Goal: Transaction & Acquisition: Purchase product/service

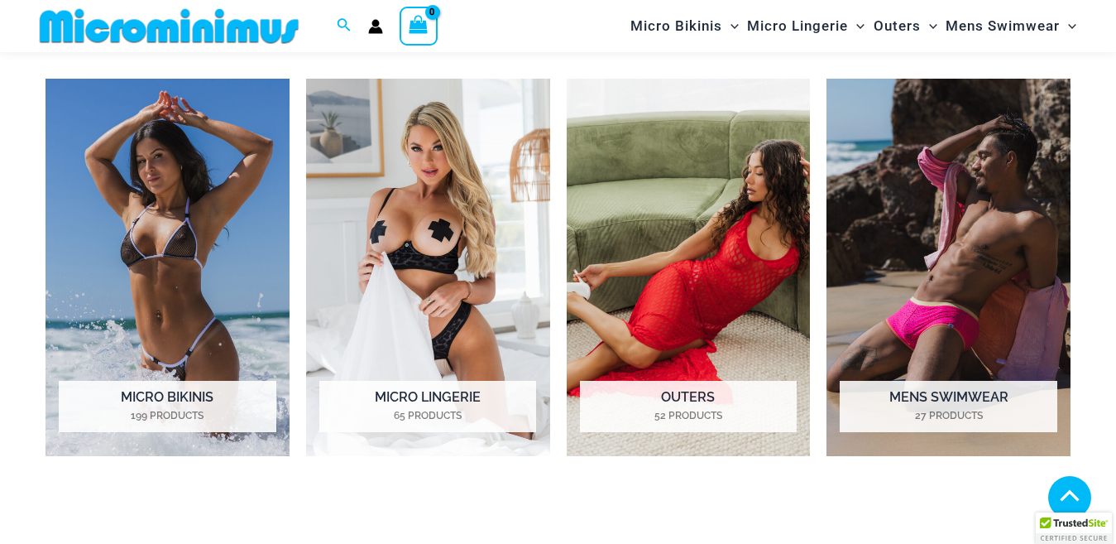
scroll to position [1226, 0]
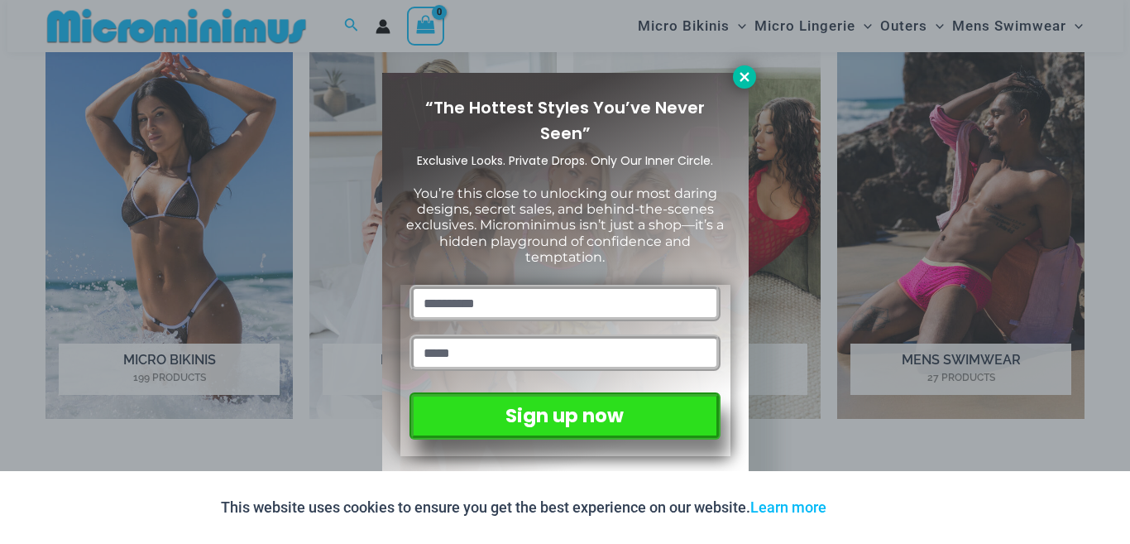
click at [747, 71] on icon at bounding box center [744, 77] width 15 height 15
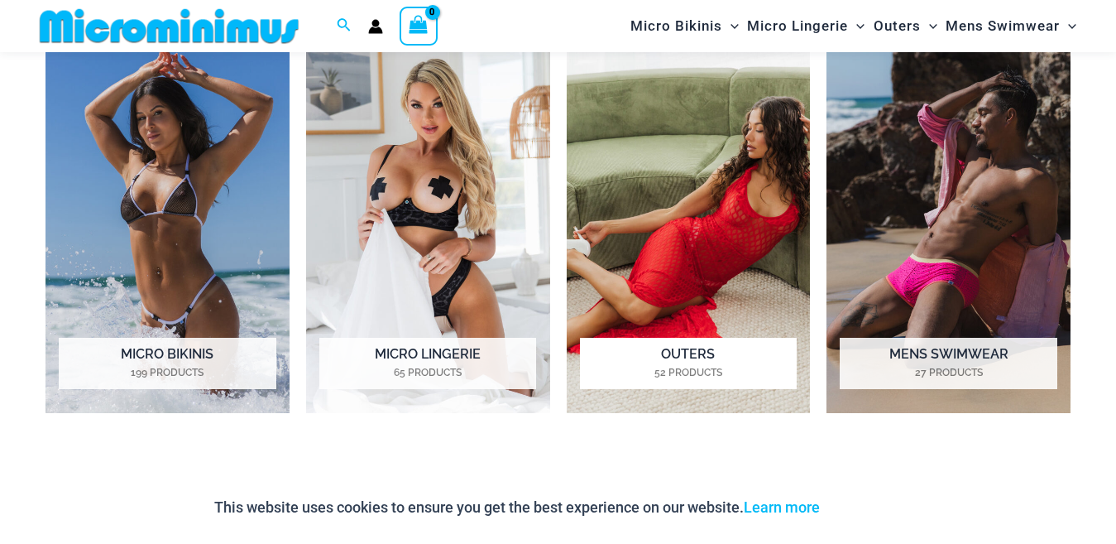
click at [720, 205] on img "Visit product category Outers" at bounding box center [689, 225] width 244 height 378
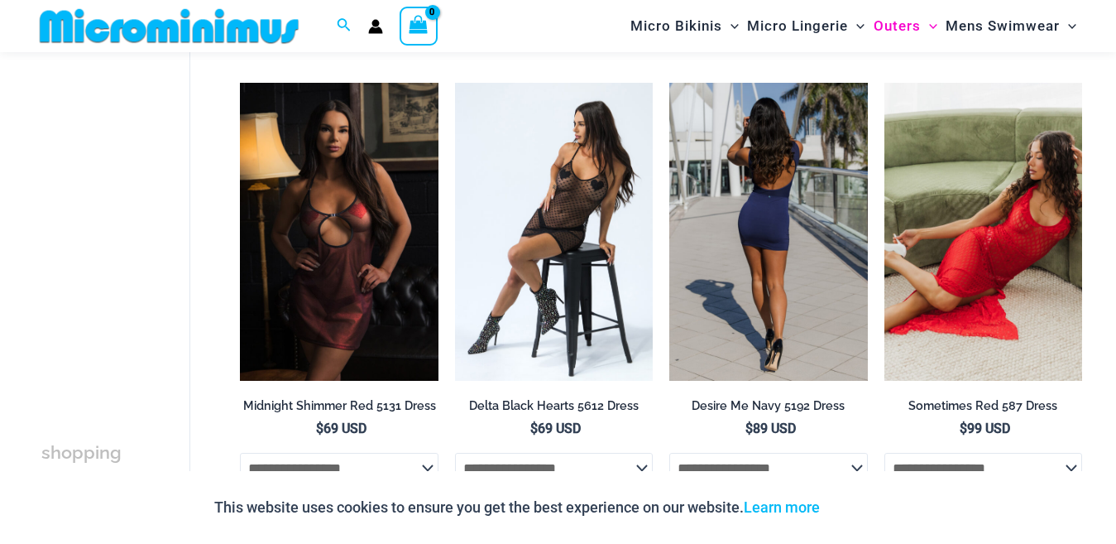
scroll to position [248, 0]
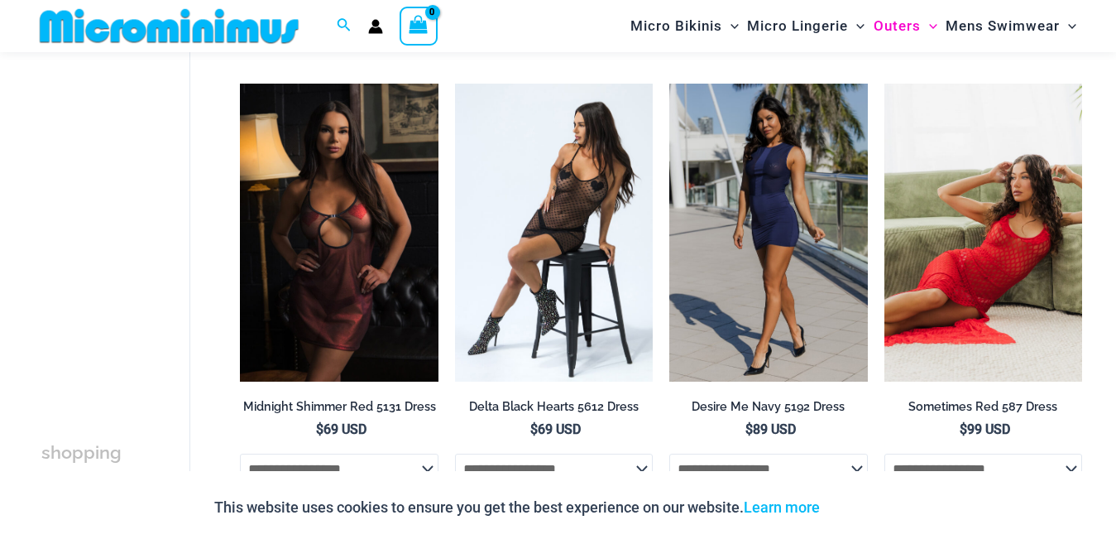
click at [987, 214] on img at bounding box center [984, 232] width 198 height 297
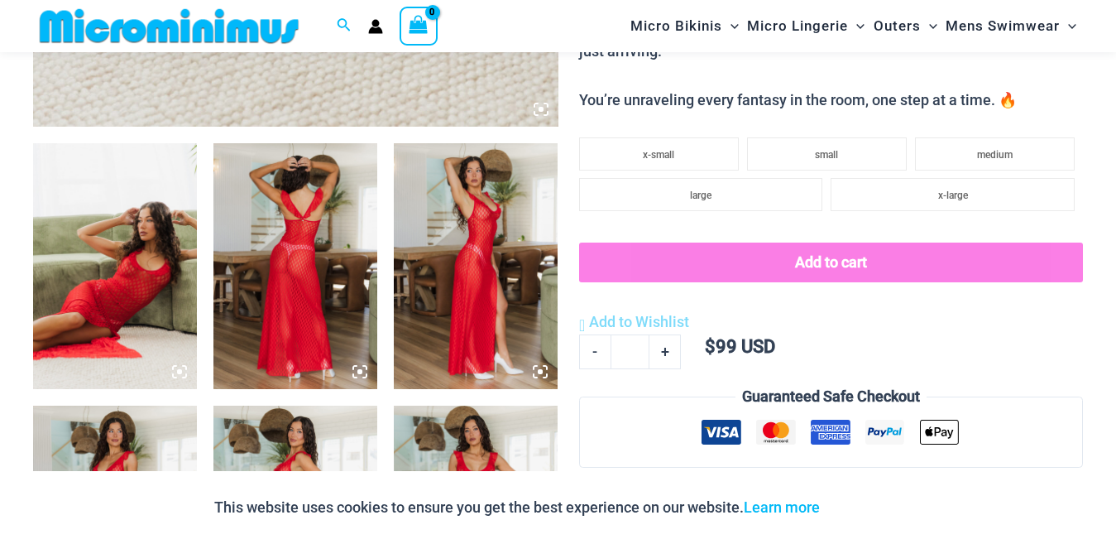
scroll to position [813, 0]
click at [290, 295] on img at bounding box center [295, 265] width 164 height 246
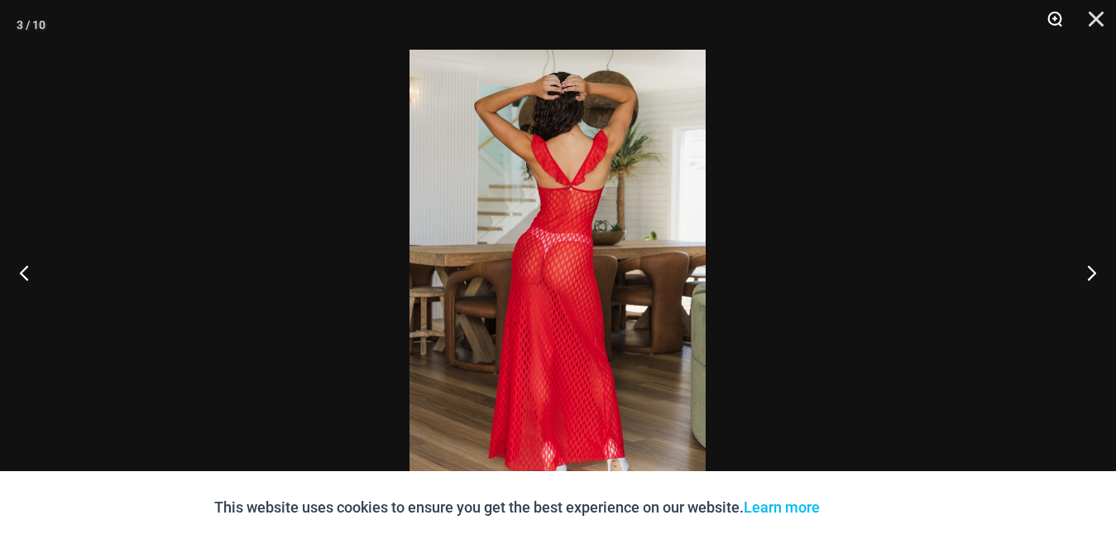
click at [1053, 17] on button "Zoom" at bounding box center [1049, 25] width 41 height 50
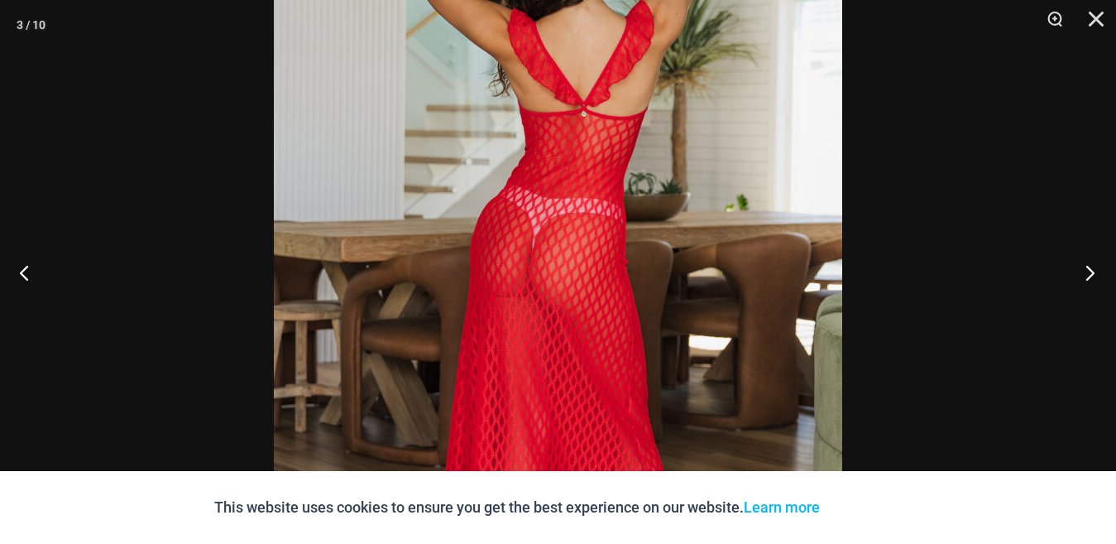
click at [1091, 274] on button "Next" at bounding box center [1085, 272] width 62 height 83
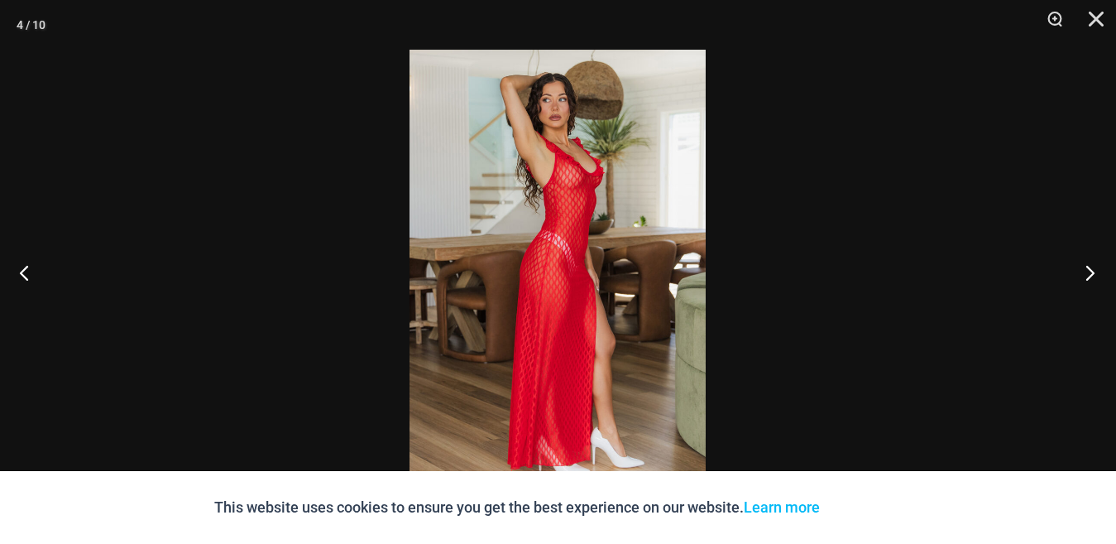
click at [1091, 274] on button "Next" at bounding box center [1085, 272] width 62 height 83
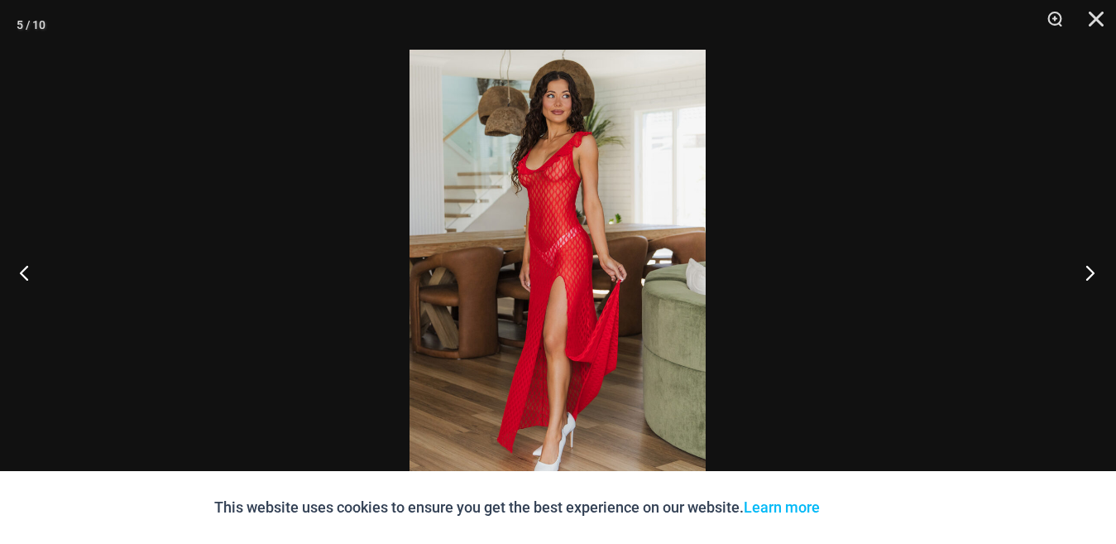
click at [1091, 274] on button "Next" at bounding box center [1085, 272] width 62 height 83
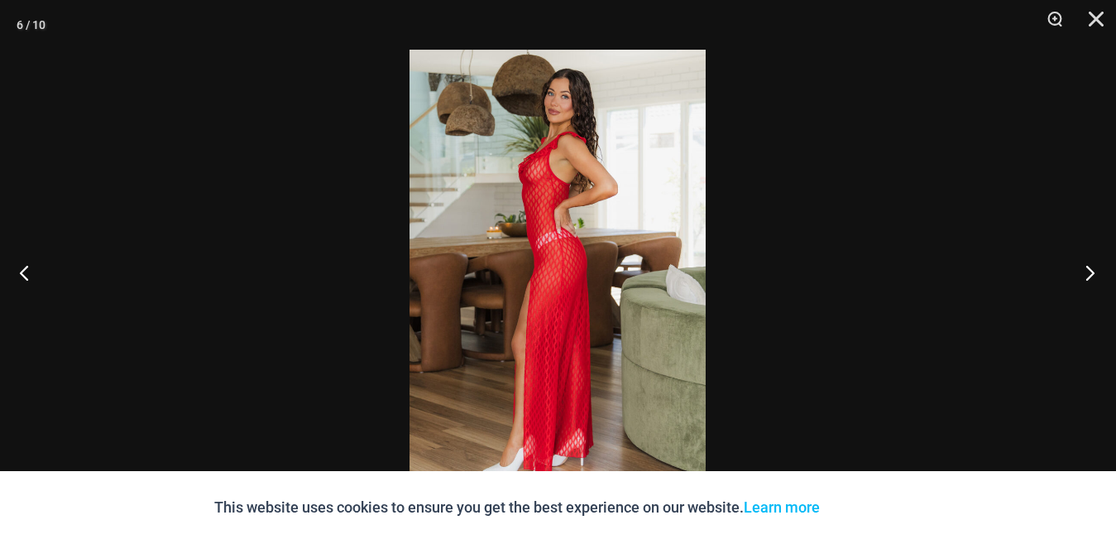
click at [1091, 274] on button "Next" at bounding box center [1085, 272] width 62 height 83
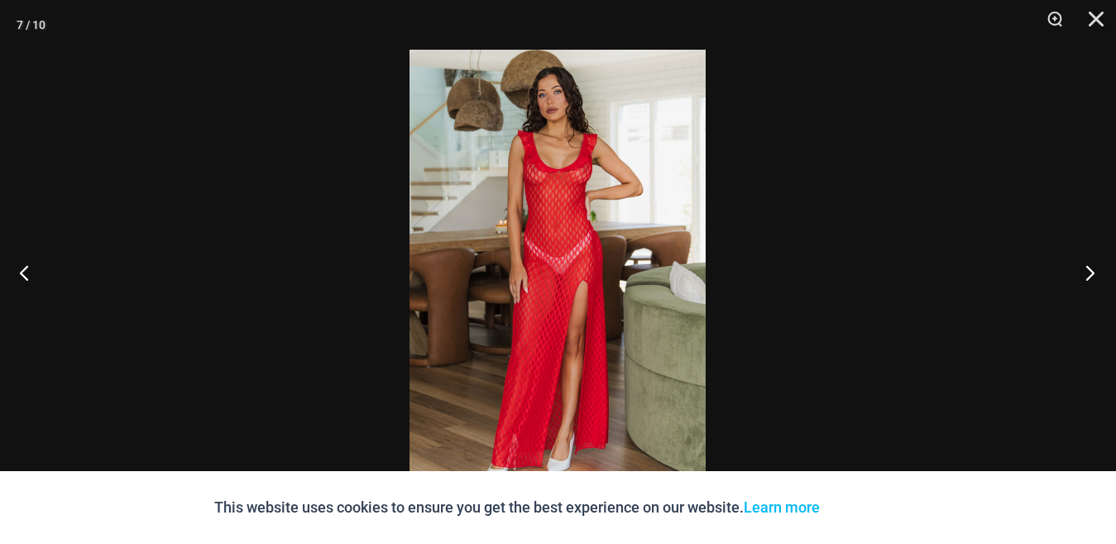
click at [1091, 274] on button "Next" at bounding box center [1085, 272] width 62 height 83
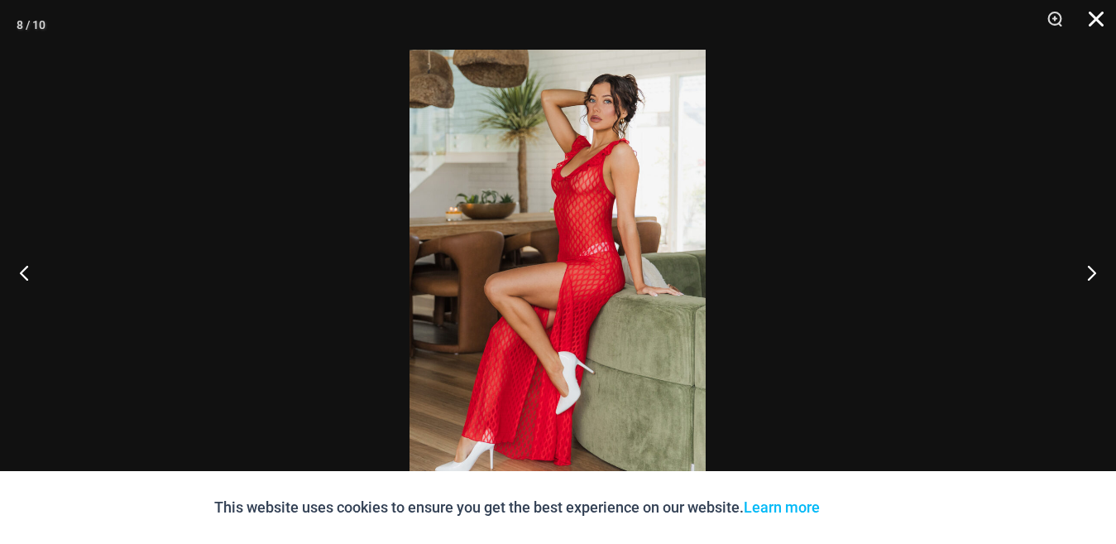
click at [1096, 22] on button "Close" at bounding box center [1090, 25] width 41 height 50
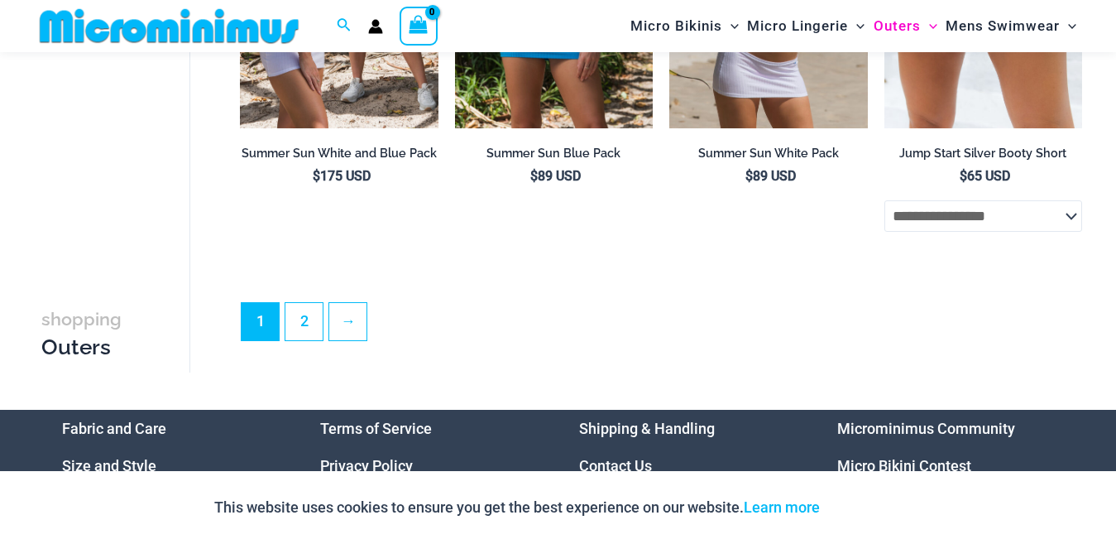
scroll to position [3724, 0]
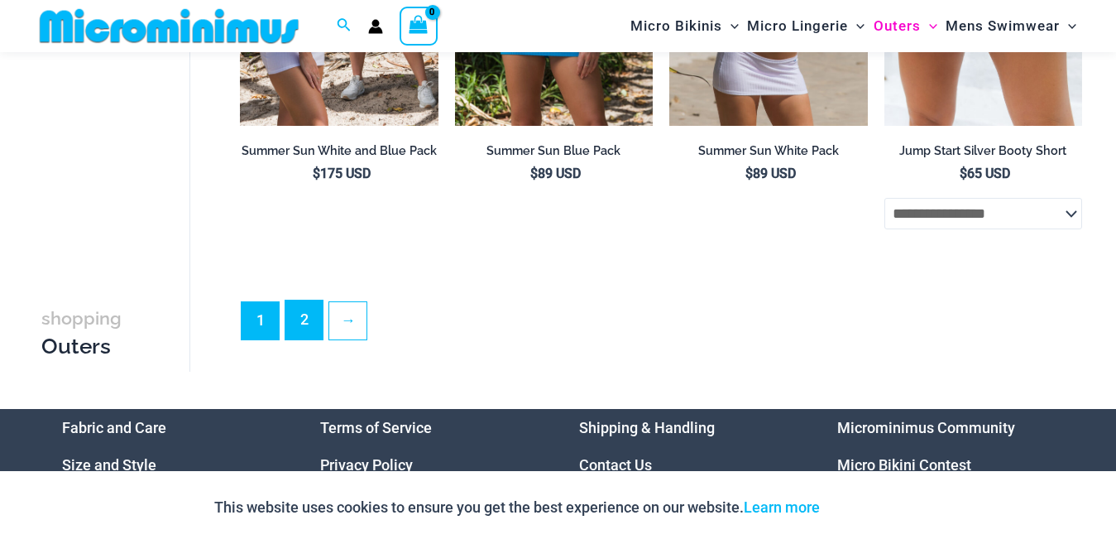
click at [295, 339] on link "2" at bounding box center [303, 319] width 37 height 39
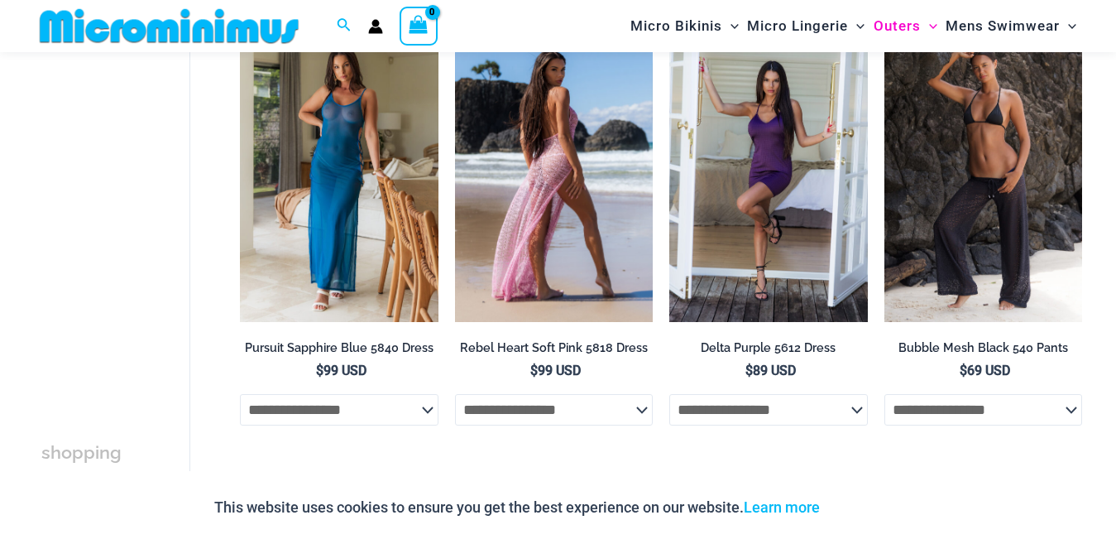
scroll to position [1888, 0]
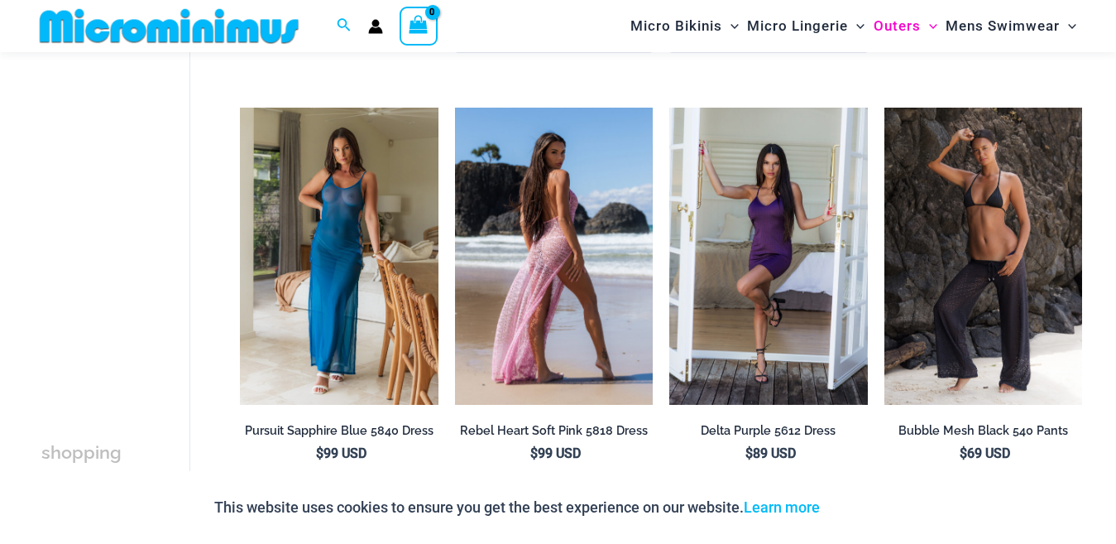
click at [570, 199] on img at bounding box center [554, 256] width 198 height 297
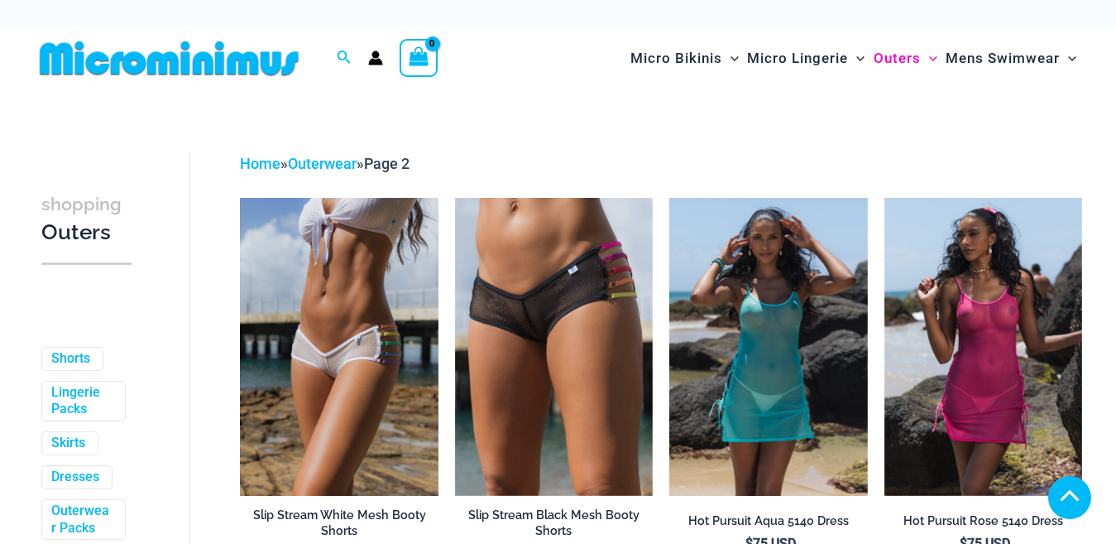
scroll to position [1844, 0]
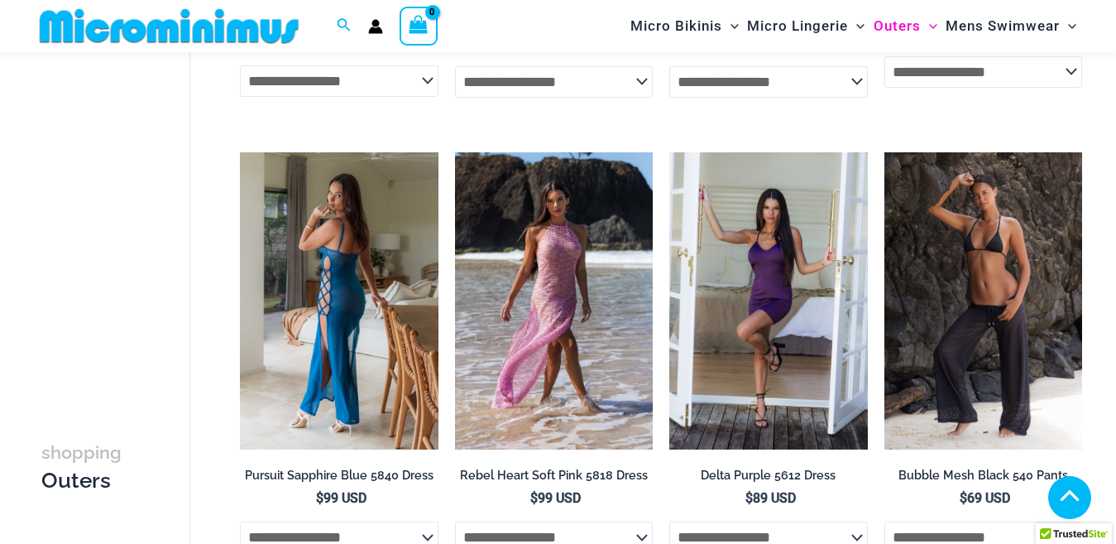
click at [336, 285] on img at bounding box center [339, 300] width 198 height 297
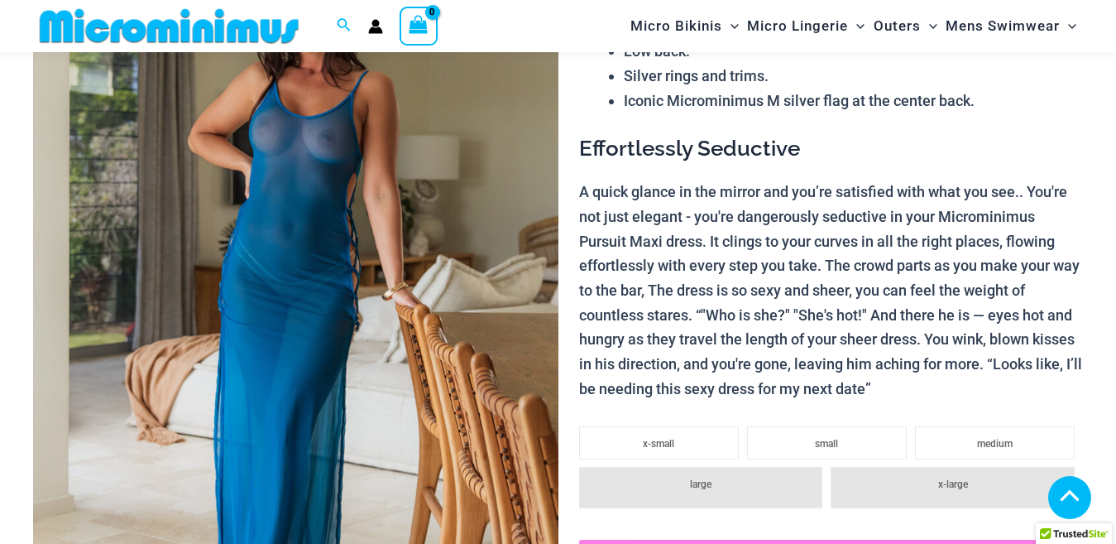
scroll to position [993, 0]
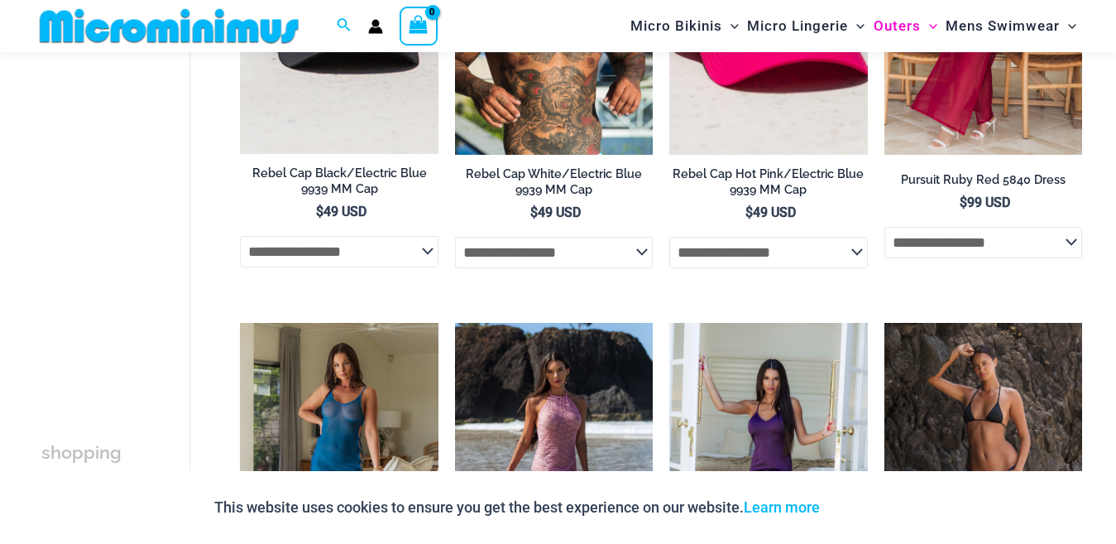
scroll to position [1905, 0]
